Goal: Information Seeking & Learning: Learn about a topic

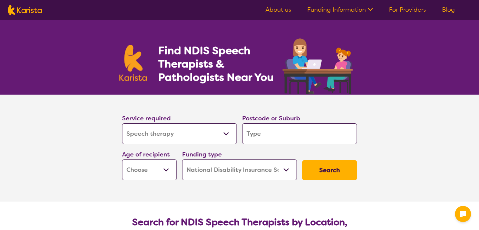
select select "Speech therapy"
select select "NDIS"
select select "Speech therapy"
select select "NDIS"
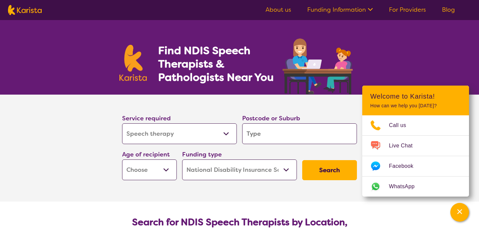
click at [268, 130] on input "search" at bounding box center [299, 133] width 115 height 21
type input "2"
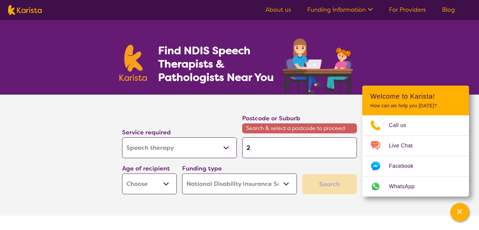
type input "20"
type input "200"
type input "2007"
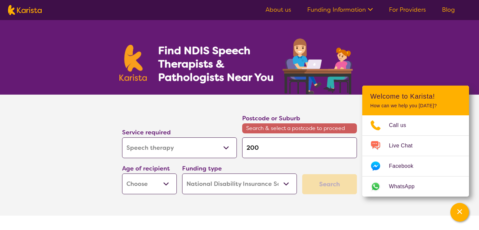
type input "2007"
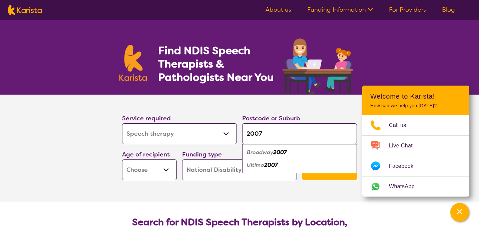
type input "2007"
click at [178, 127] on select "Allied Health Assistant Assessment (ADHD or Autism) Behaviour support Counselli…" at bounding box center [179, 133] width 115 height 21
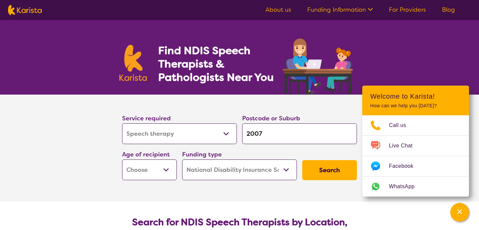
click at [163, 170] on select "Early Childhood - 0 to 9 Child - 10 to 11 Adolescent - 12 to 17 Adult - 18 to 6…" at bounding box center [149, 169] width 55 height 21
select select "EC"
click at [122, 159] on select "Early Childhood - 0 to 9 Child - 10 to 11 Adolescent - 12 to 17 Adult - 18 to 6…" at bounding box center [149, 169] width 55 height 21
select select "EC"
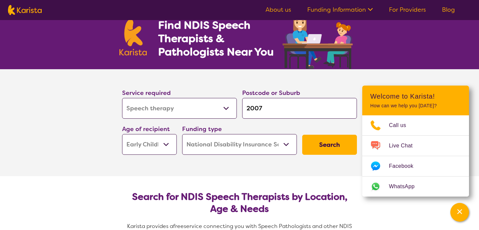
scroll to position [29, 0]
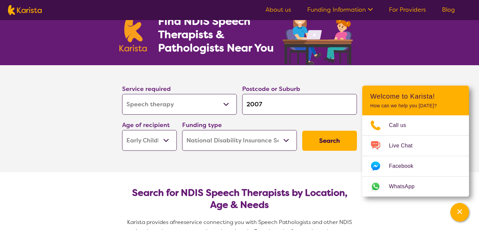
click at [219, 143] on select "Home Care Package (HCP) National Disability Insurance Scheme (NDIS) I don't know" at bounding box center [239, 140] width 115 height 21
click at [182, 130] on select "Home Care Package (HCP) National Disability Insurance Scheme (NDIS) I don't know" at bounding box center [239, 140] width 115 height 21
click at [336, 142] on button "Search" at bounding box center [329, 140] width 55 height 20
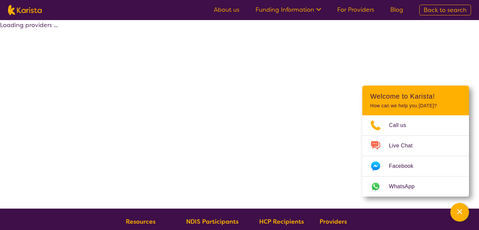
select select "by_score"
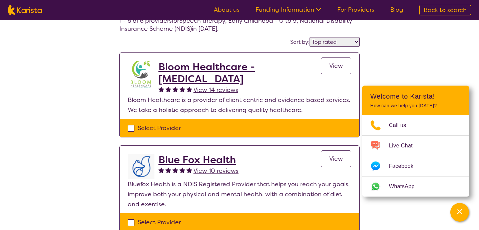
scroll to position [40, 0]
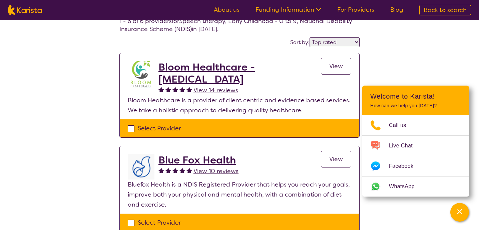
click at [202, 67] on h2 "Bloom Healthcare - [MEDICAL_DATA]" at bounding box center [239, 73] width 162 height 24
click at [186, 160] on h2 "Blue Fox Health" at bounding box center [198, 160] width 80 height 12
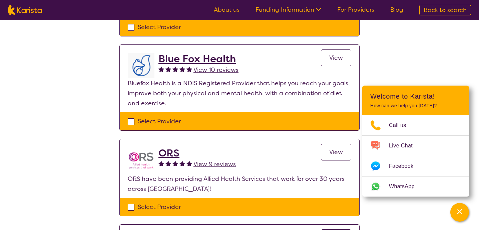
scroll to position [188, 0]
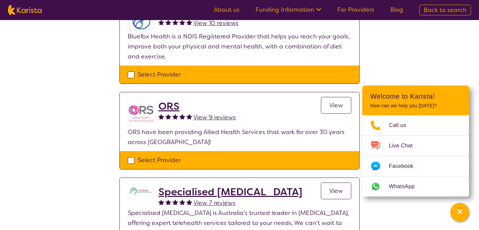
click at [172, 106] on h2 "ORS" at bounding box center [196, 106] width 77 height 12
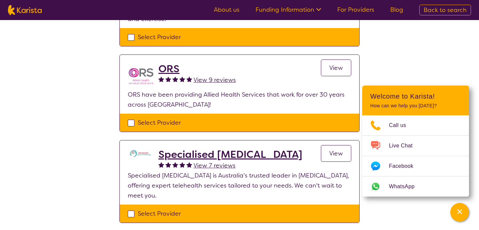
scroll to position [229, 0]
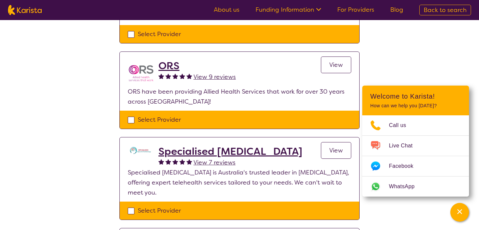
click at [258, 148] on h2 "Specialised Speech Pathology" at bounding box center [230, 151] width 144 height 12
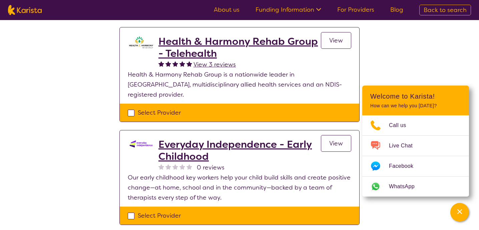
scroll to position [435, 0]
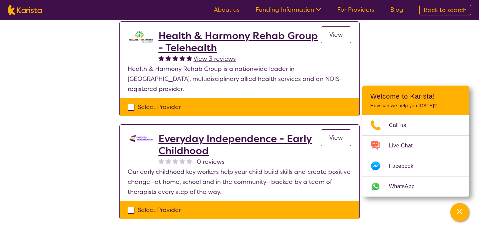
click at [194, 132] on h2 "Everyday Independence - Early Childhood" at bounding box center [239, 144] width 162 height 24
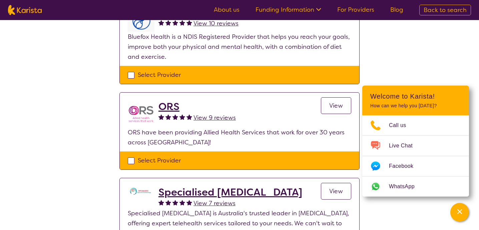
scroll to position [0, 0]
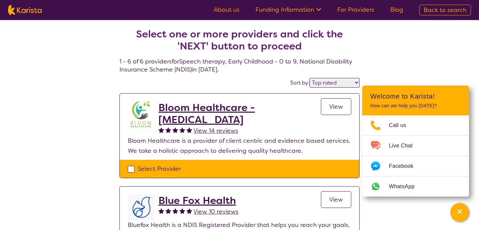
click at [221, 107] on h2 "Bloom Healthcare - [MEDICAL_DATA]" at bounding box center [239, 113] width 162 height 24
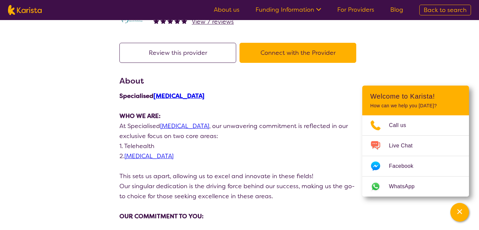
scroll to position [35, 0]
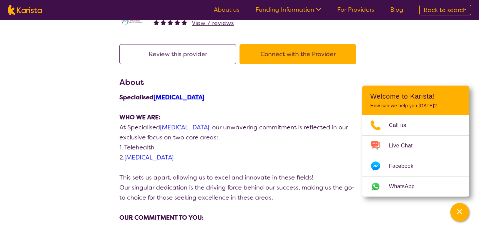
click at [180, 97] on link "Speech Pathology" at bounding box center [178, 97] width 51 height 8
